Goal: Navigation & Orientation: Find specific page/section

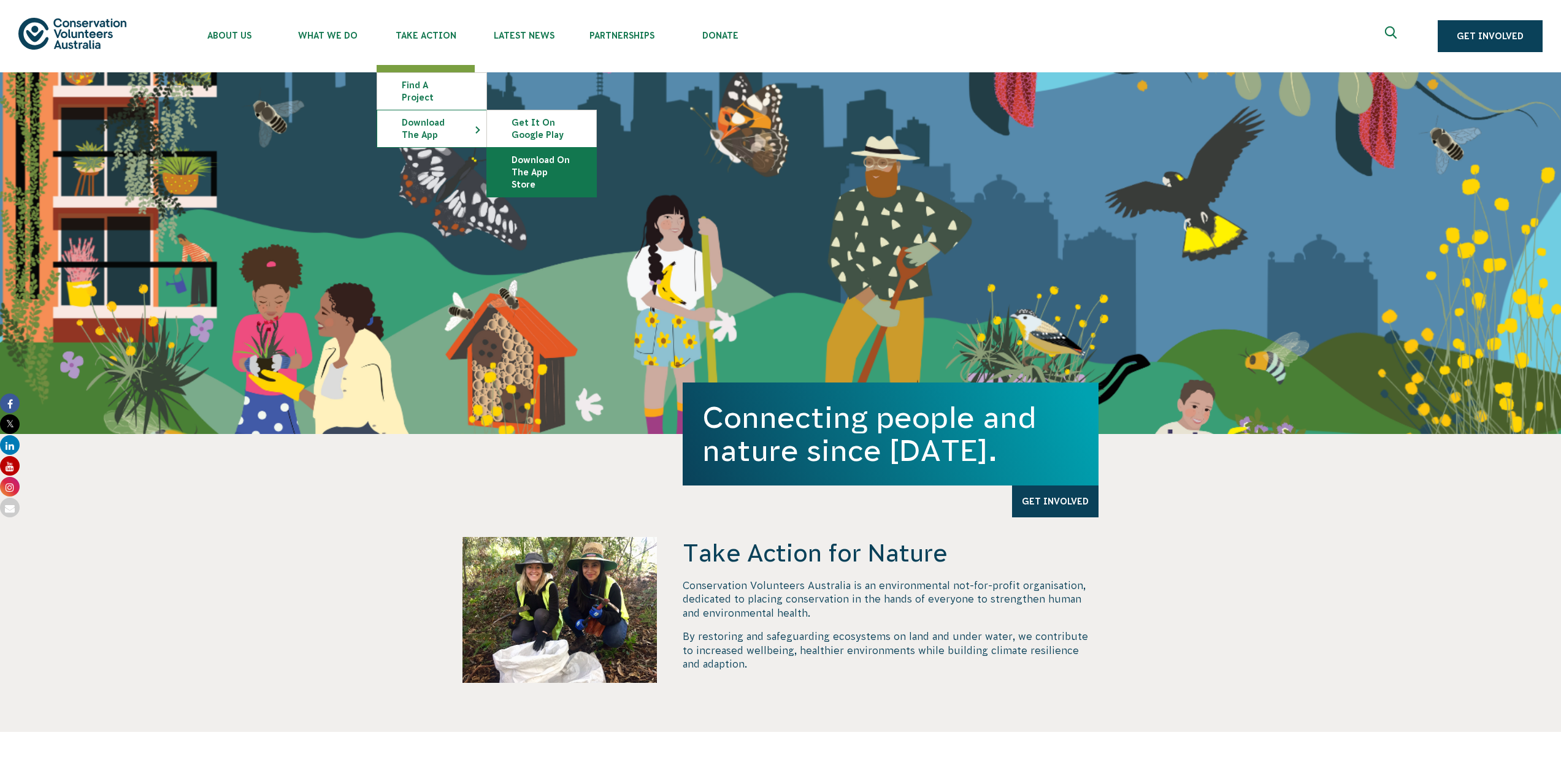
click at [550, 162] on link "Download on the App Store" at bounding box center [542, 172] width 109 height 49
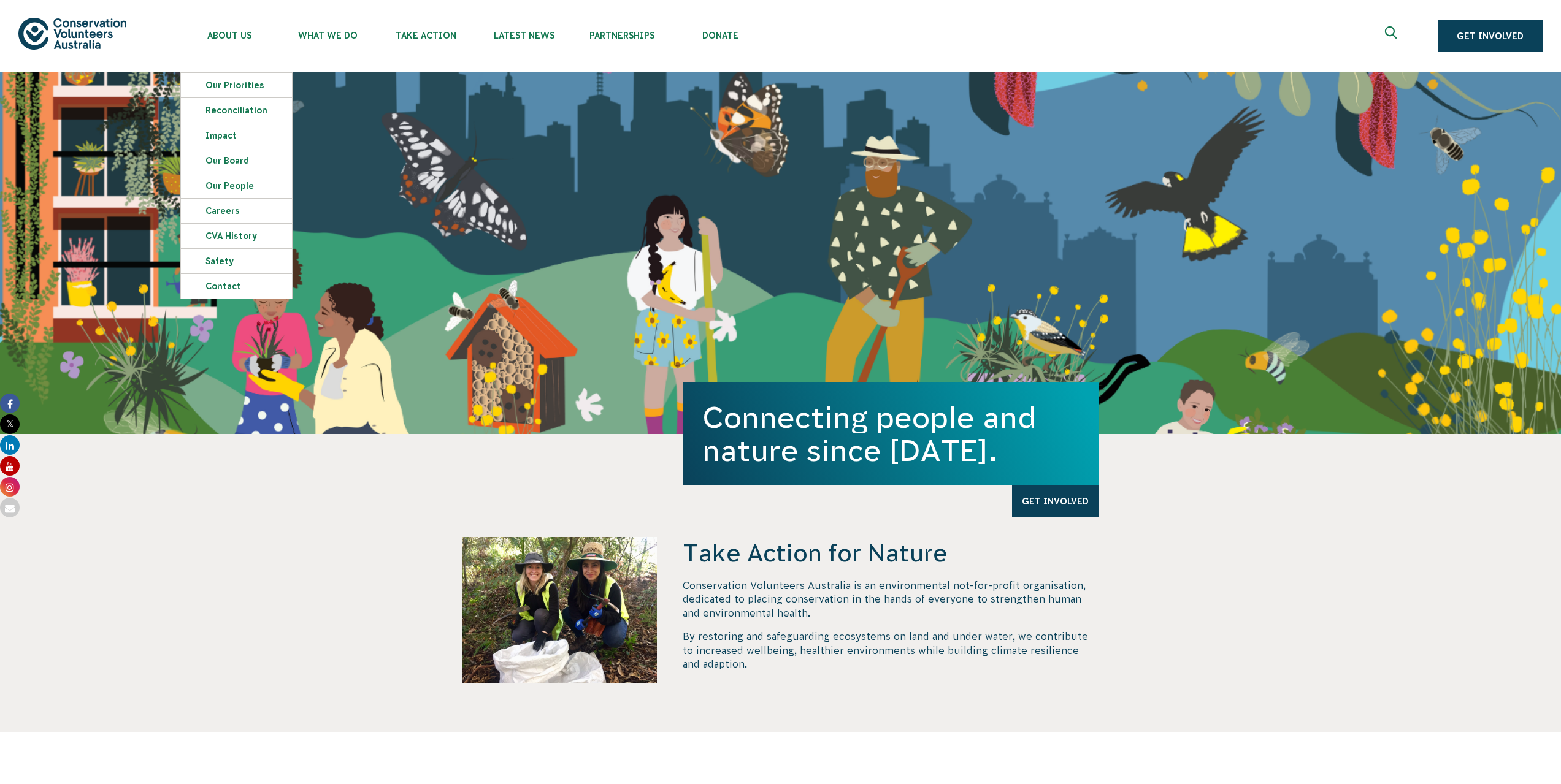
click at [126, 24] on img at bounding box center [72, 33] width 108 height 31
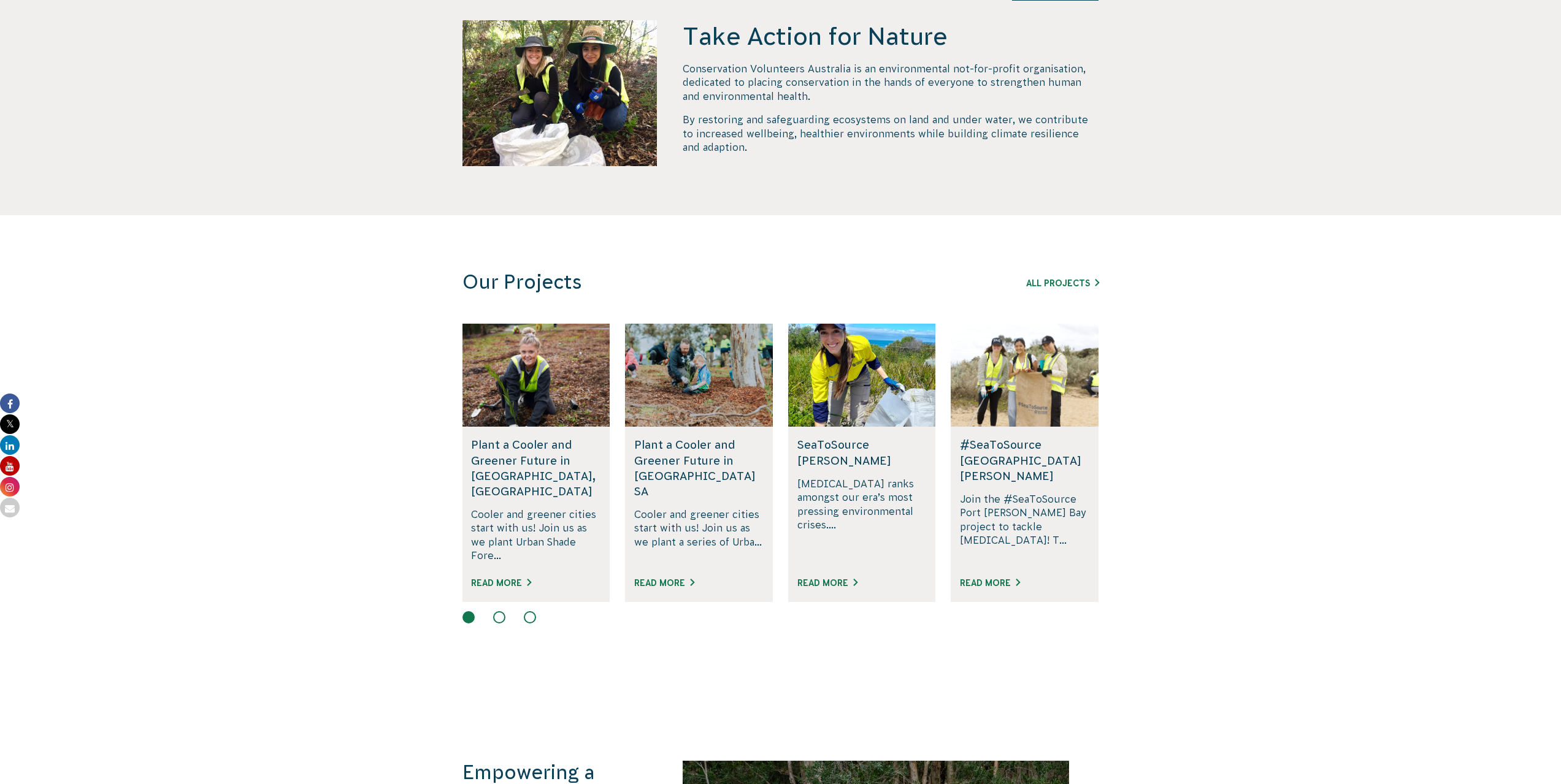
scroll to position [674, 0]
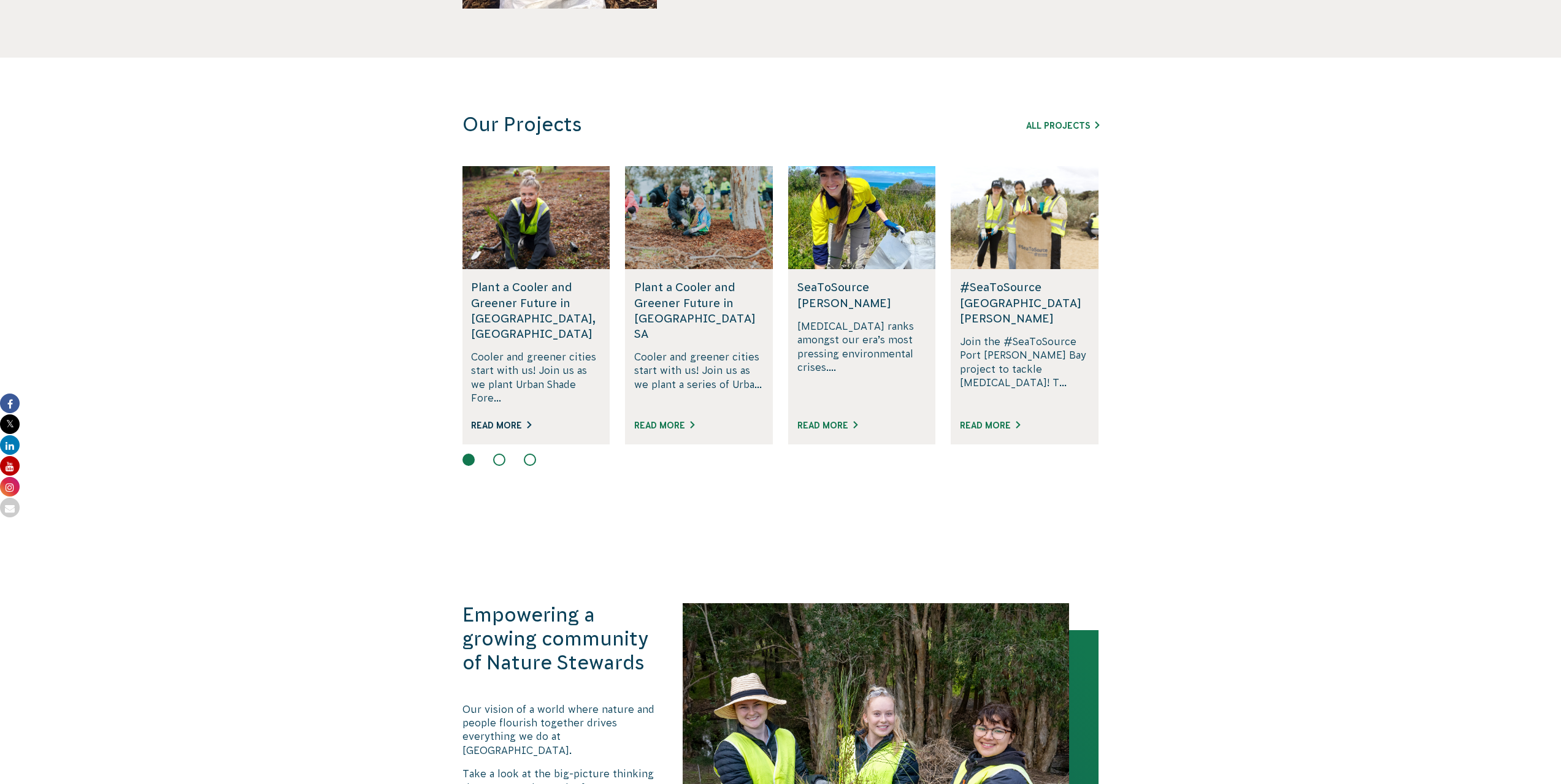
click at [493, 421] on link "Read More" at bounding box center [501, 426] width 60 height 10
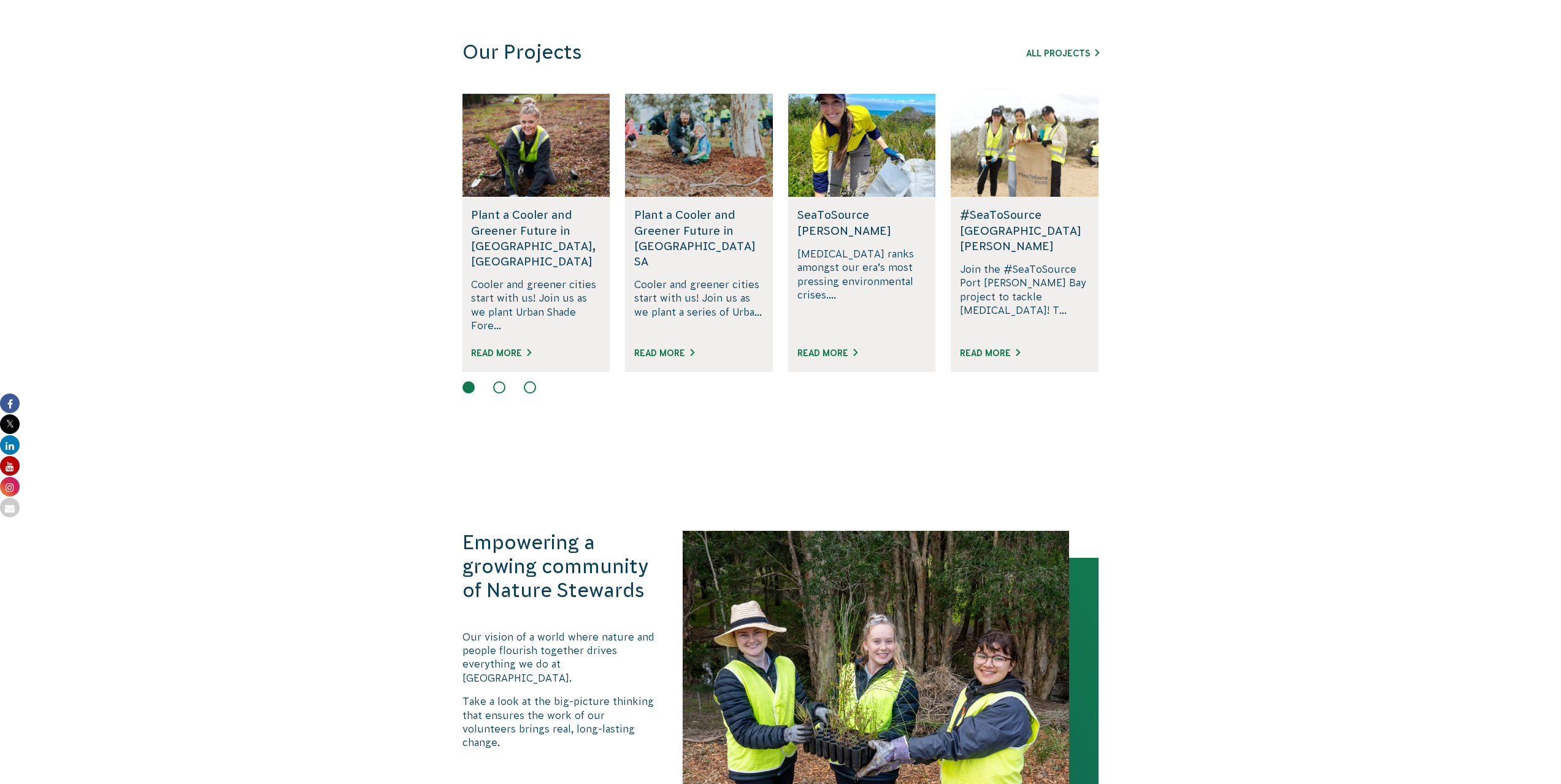
scroll to position [920, 0]
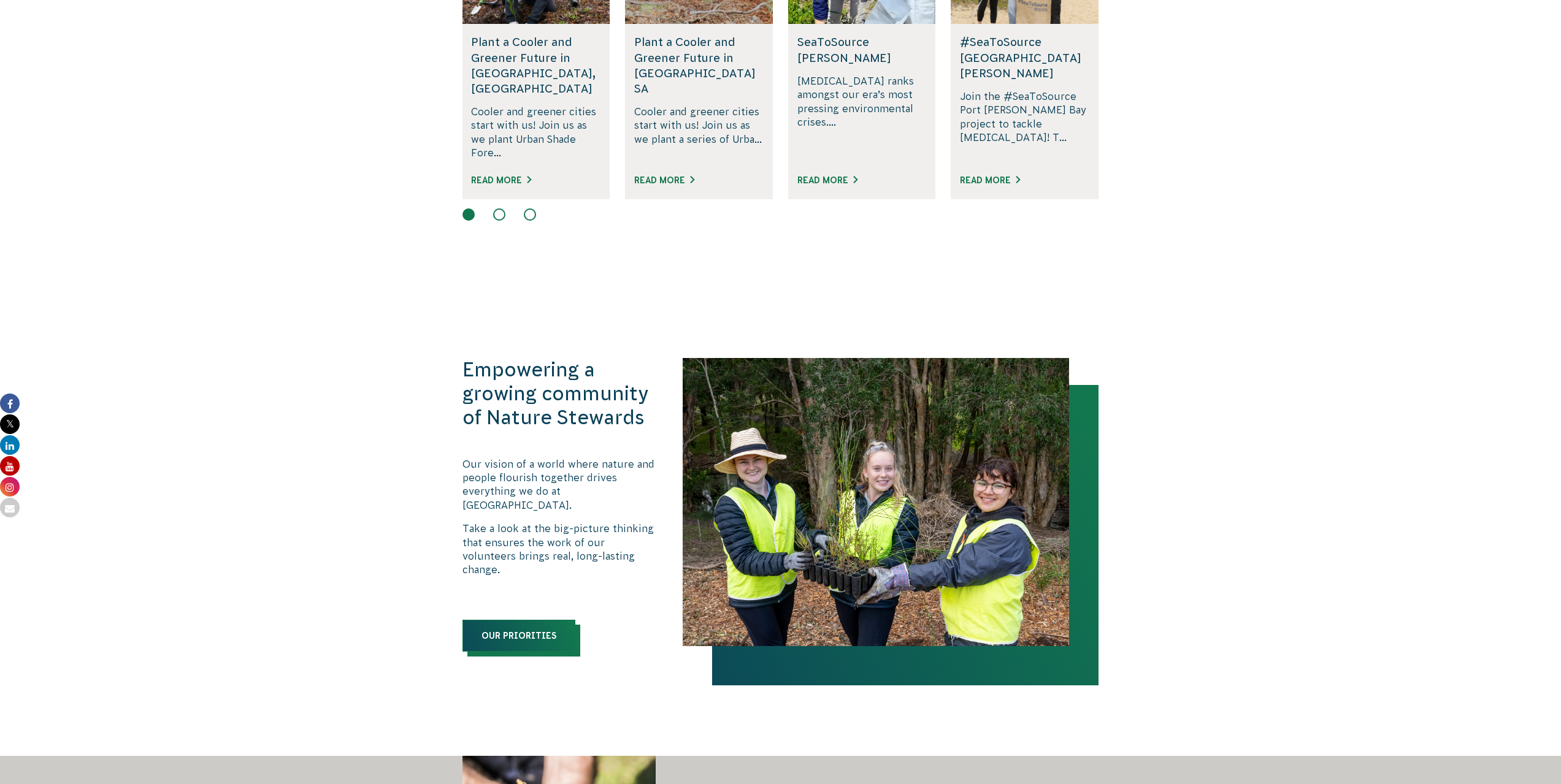
click at [535, 620] on link "Our priorities" at bounding box center [519, 635] width 113 height 32
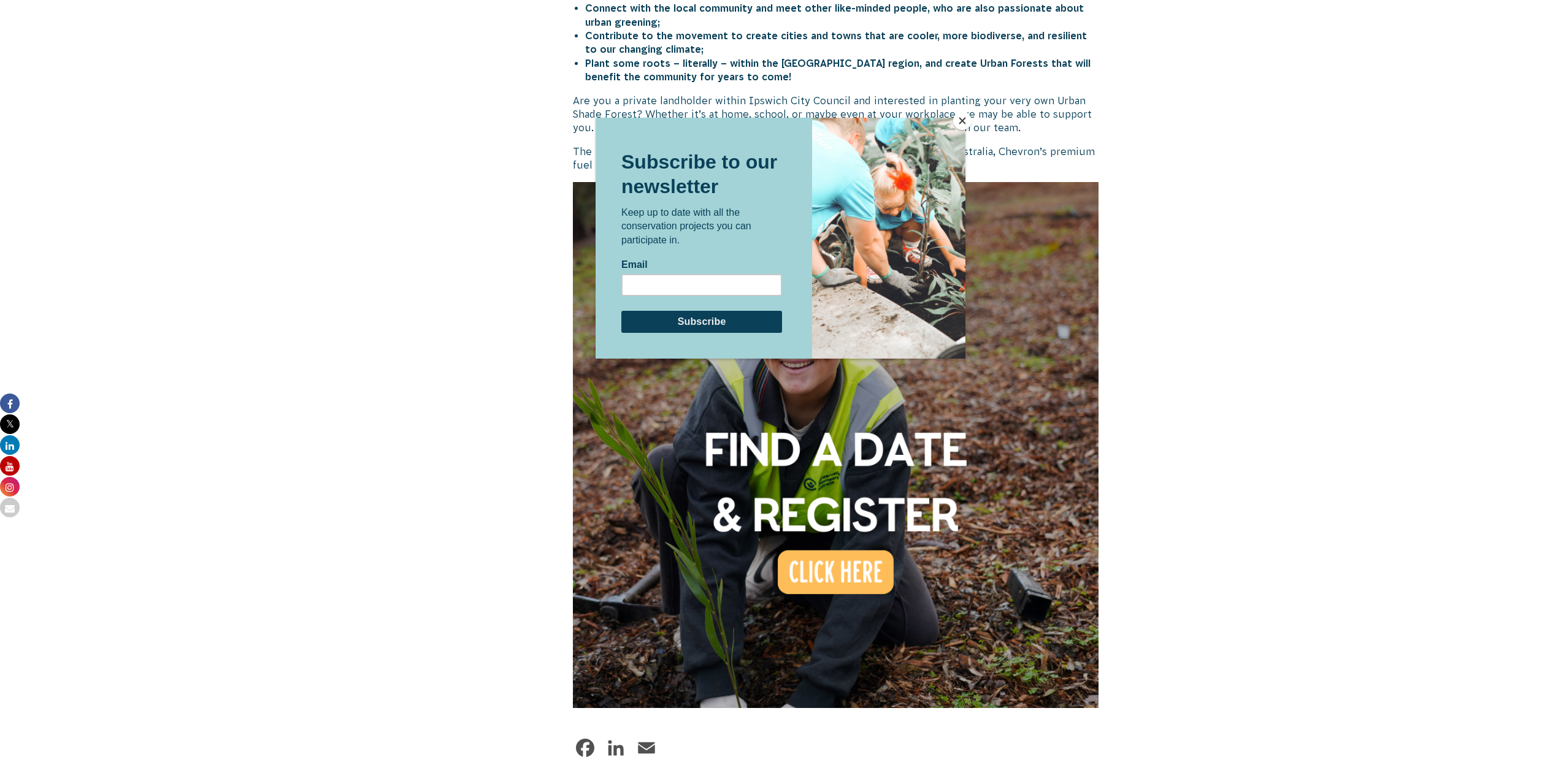
scroll to position [736, 0]
